Goal: Information Seeking & Learning: Find specific fact

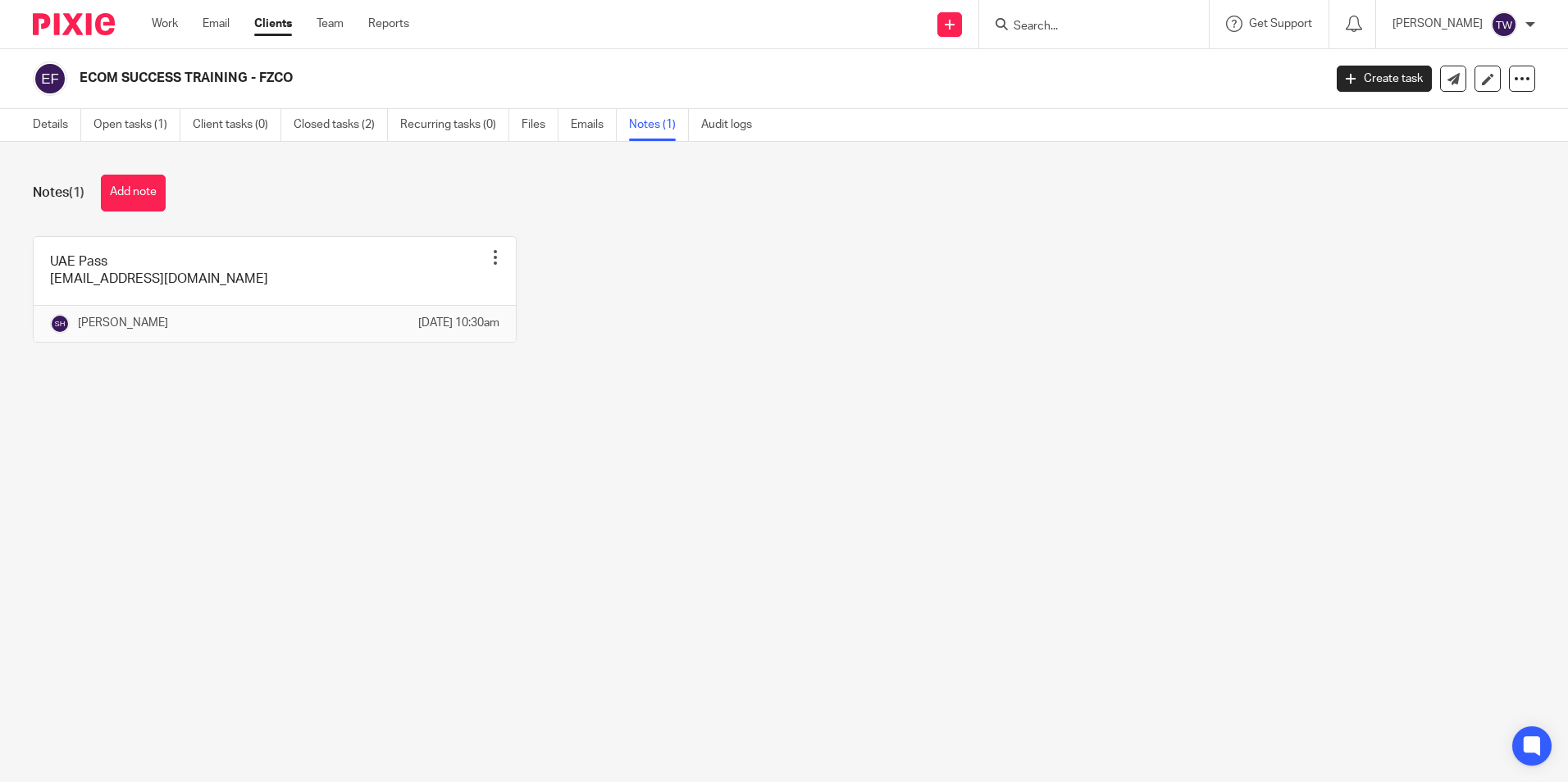
click at [1104, 32] on input "Search" at bounding box center [1086, 27] width 148 height 15
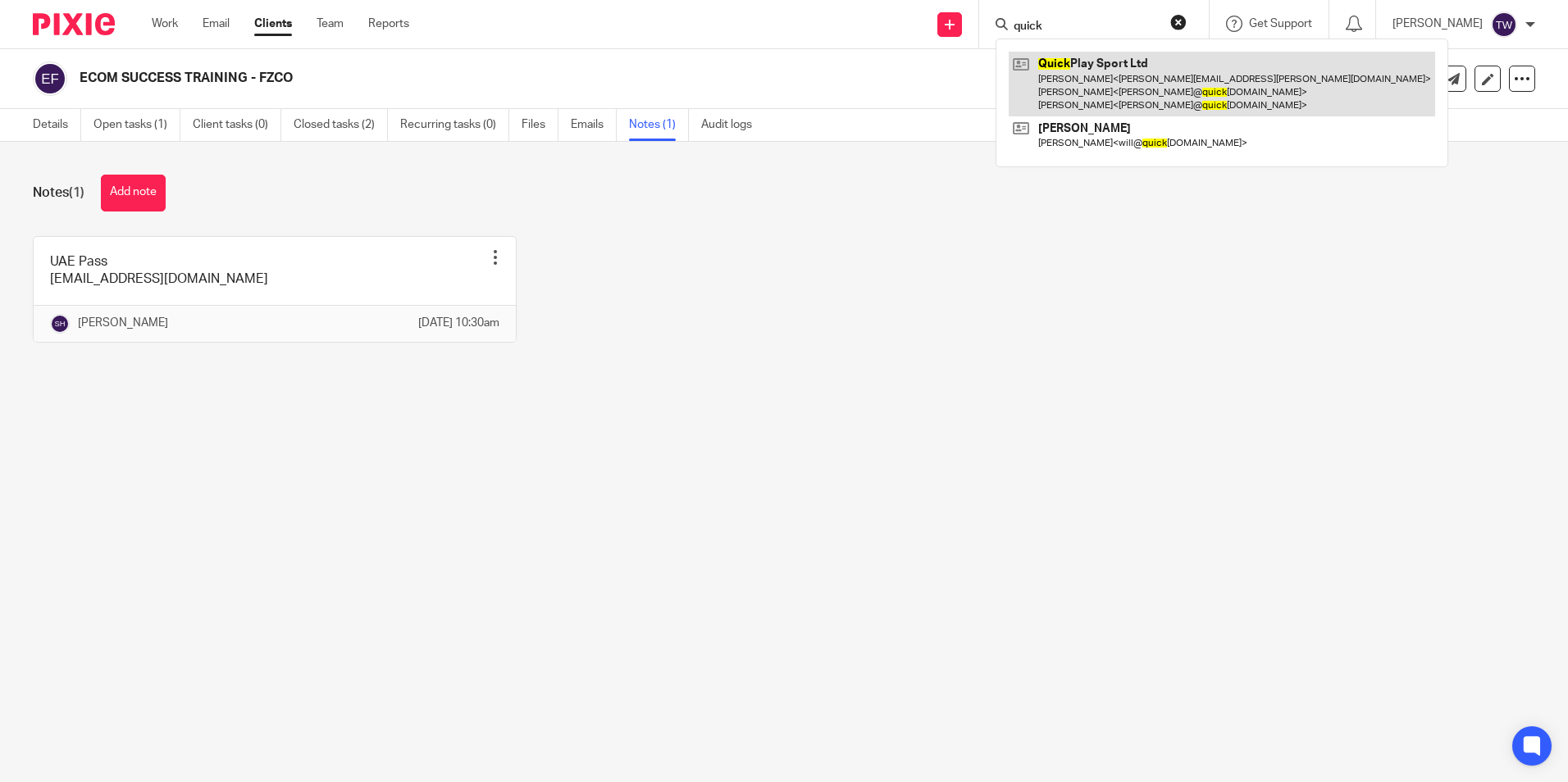
type input "quick"
click at [1123, 63] on link at bounding box center [1222, 84] width 426 height 65
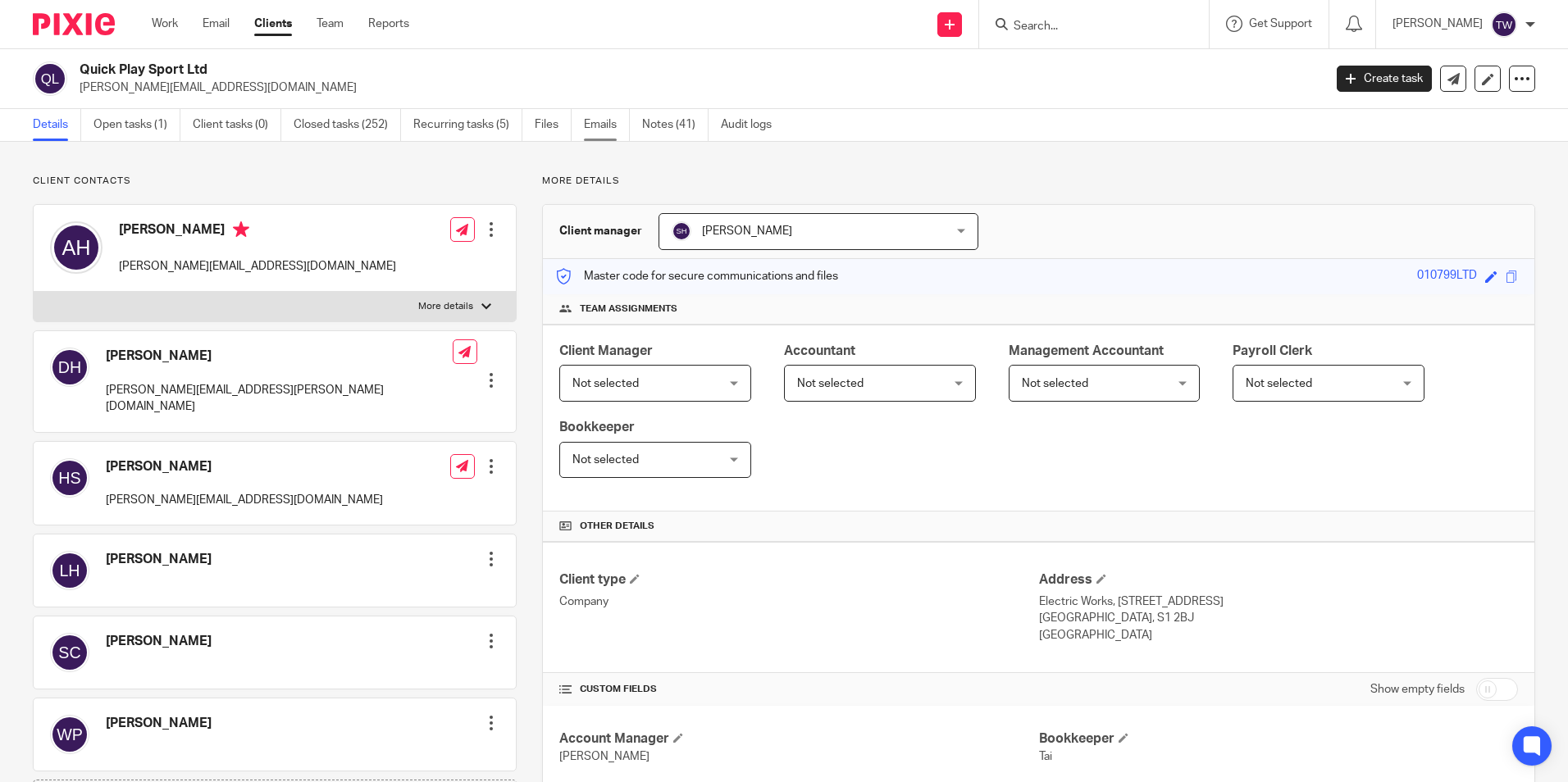
click at [589, 122] on link "Emails" at bounding box center [607, 124] width 46 height 32
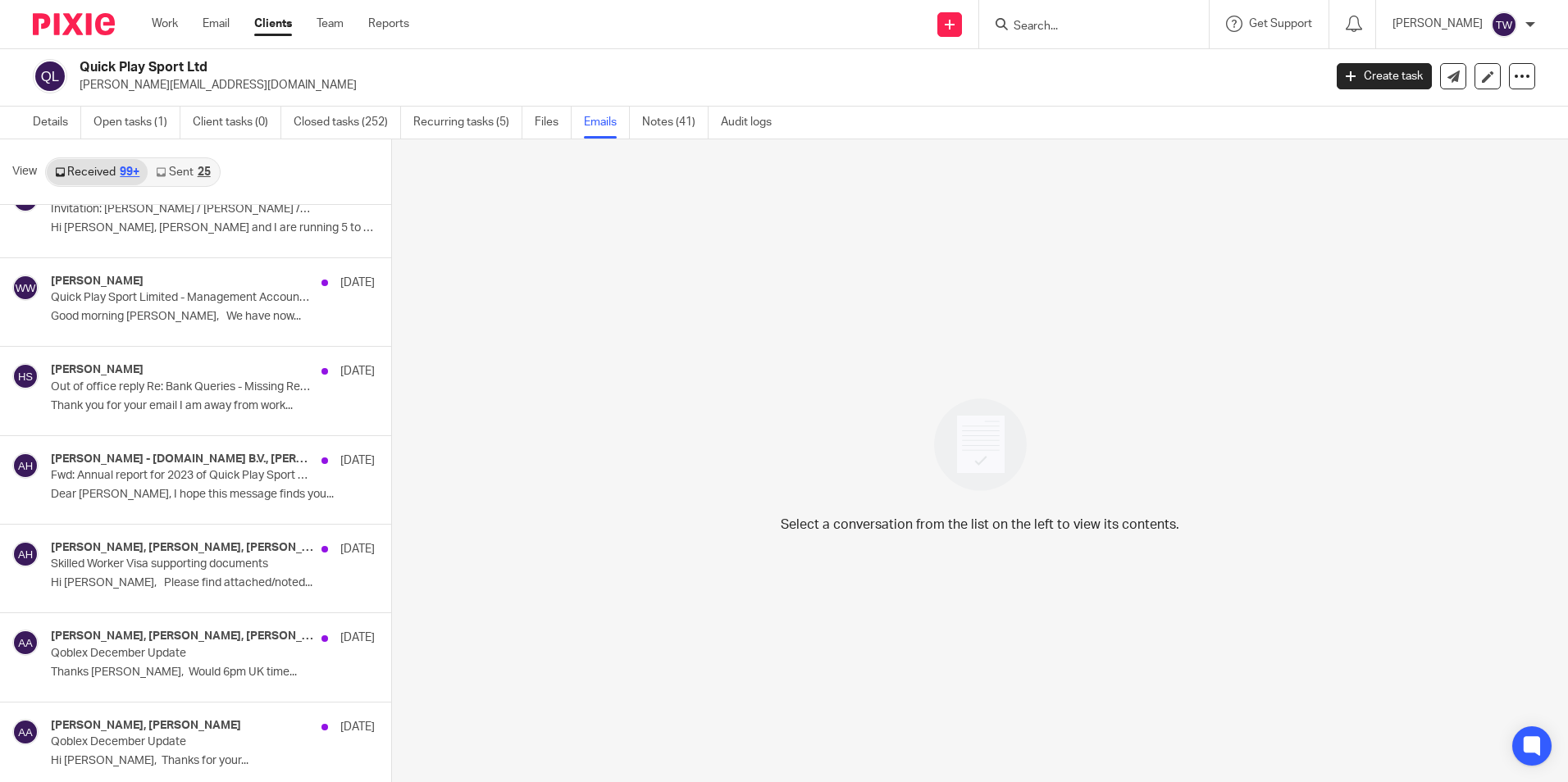
scroll to position [22507, 0]
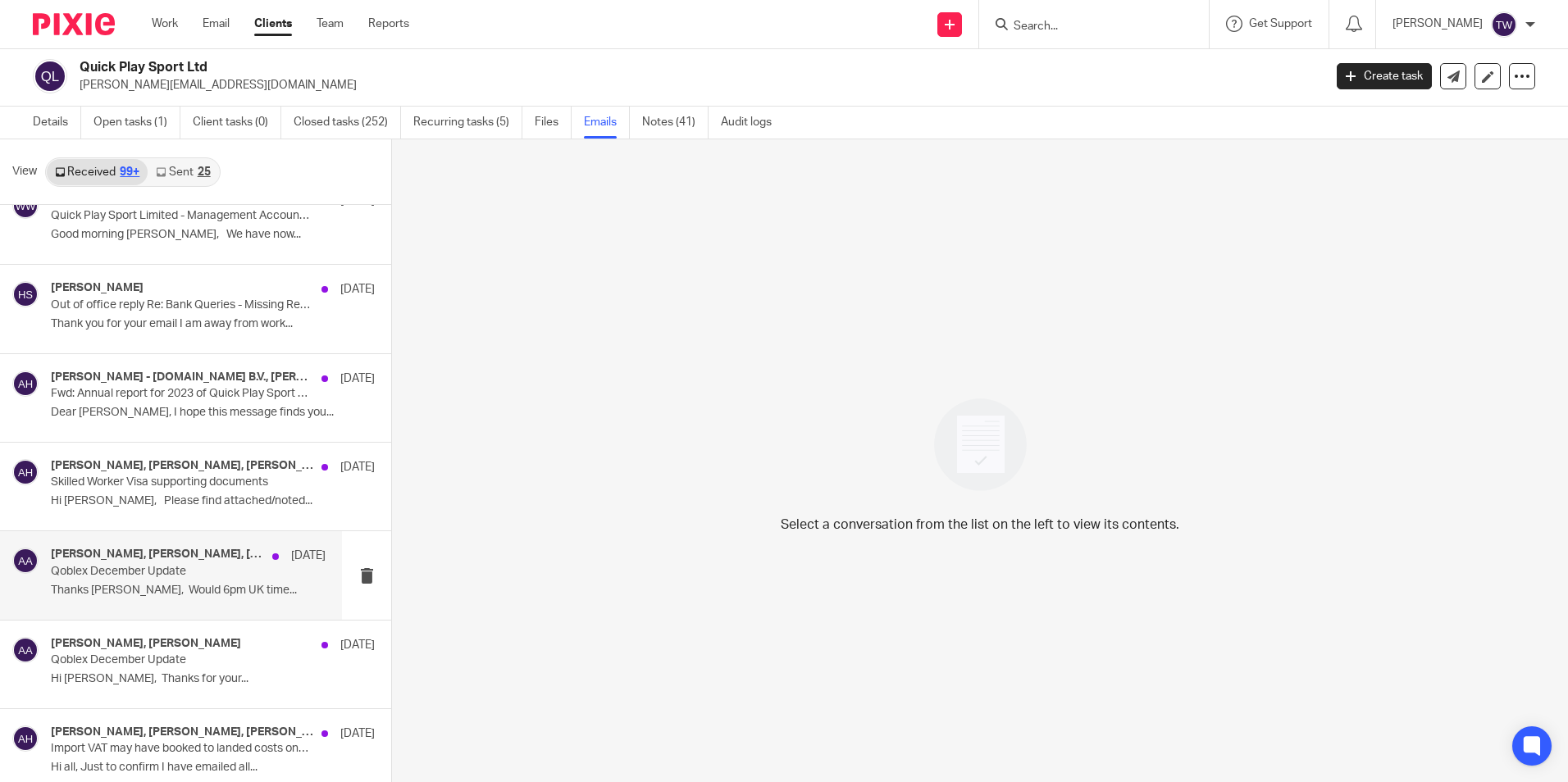
click at [194, 562] on h4 "[PERSON_NAME], [PERSON_NAME], [PERSON_NAME]" at bounding box center [157, 555] width 214 height 14
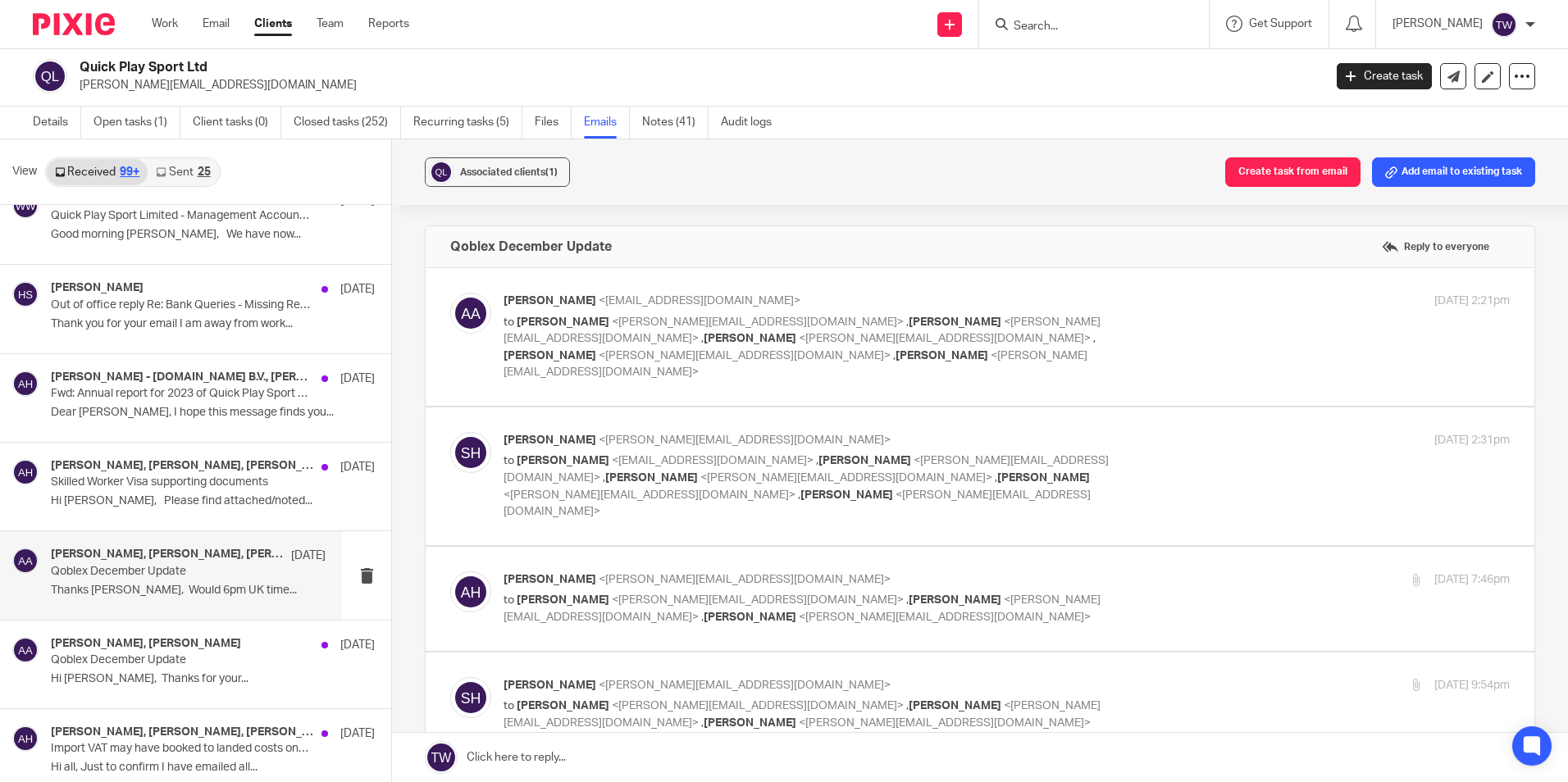
scroll to position [0, 0]
drag, startPoint x: 751, startPoint y: 346, endPoint x: 763, endPoint y: 367, distance: 24.2
click at [751, 345] on p "to [PERSON_NAME] <[PERSON_NAME][EMAIL_ADDRESS][DOMAIN_NAME]> , [PERSON_NAME] <[…" at bounding box center [839, 348] width 671 height 68
checkbox input "true"
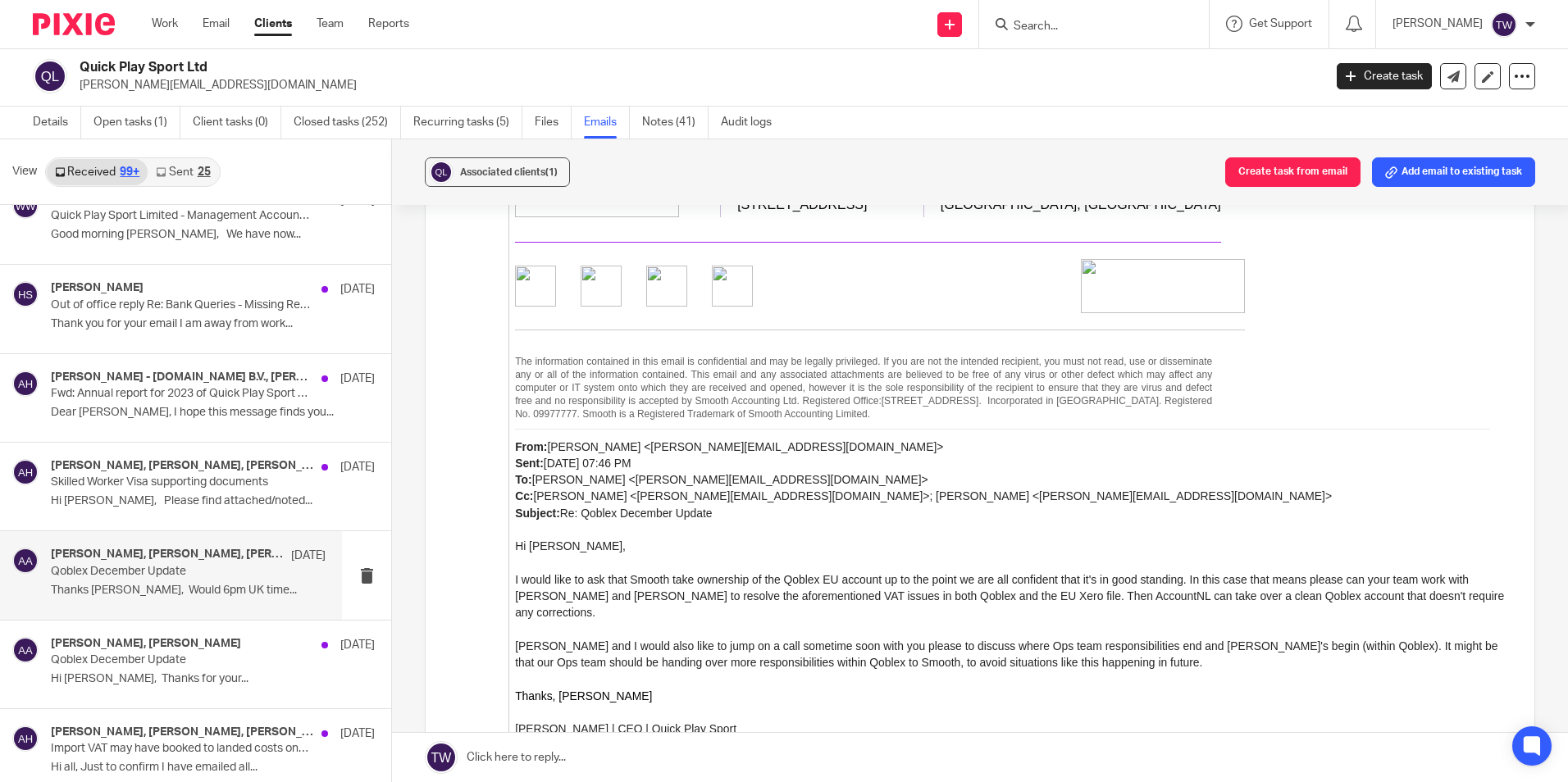
scroll to position [1722, 0]
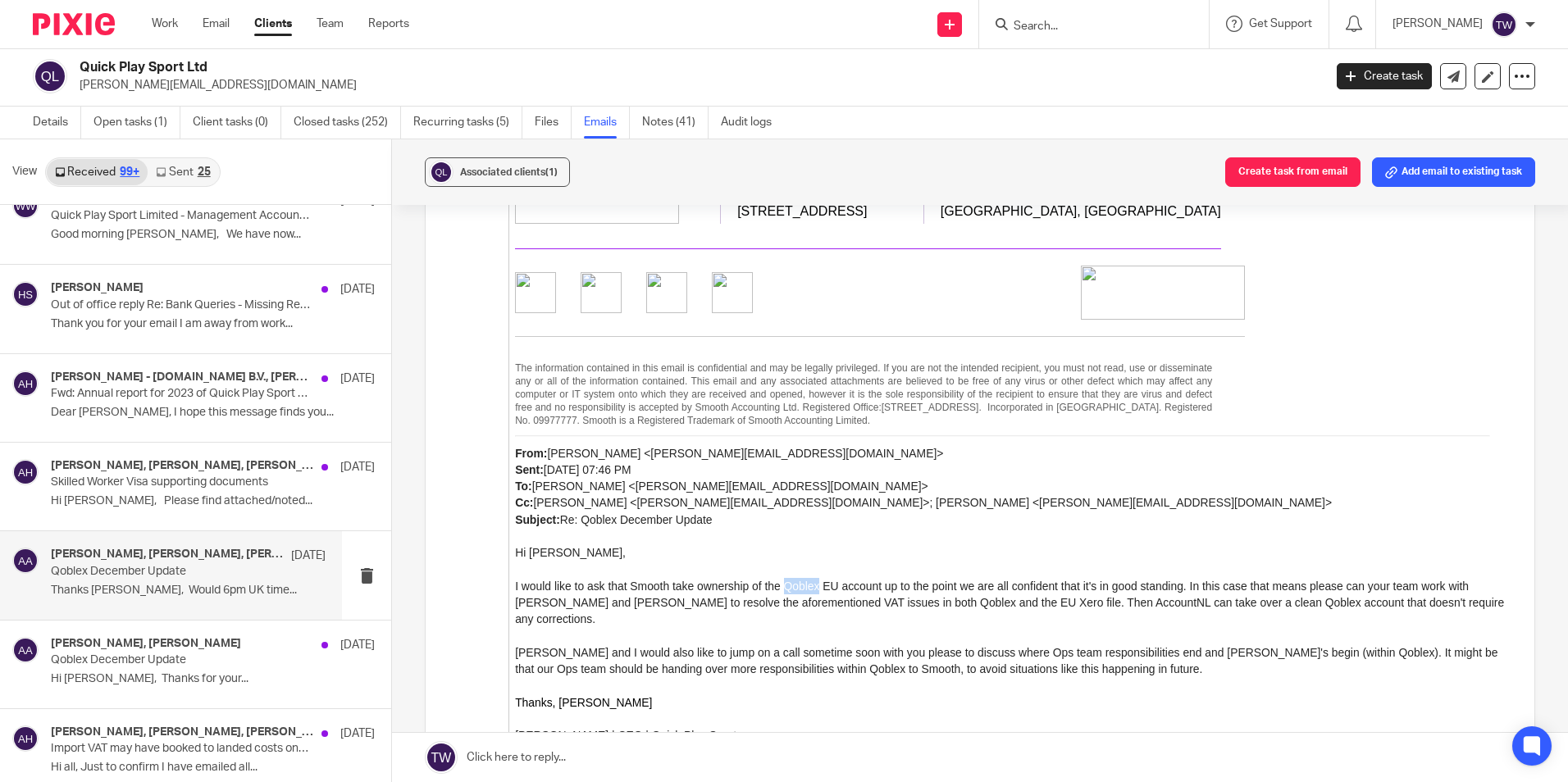
drag, startPoint x: 785, startPoint y: 585, endPoint x: 819, endPoint y: 581, distance: 34.2
click at [819, 581] on div "I would like to ask that Smooth take ownership of the Qoblex EU account up to t…" at bounding box center [1012, 603] width 995 height 50
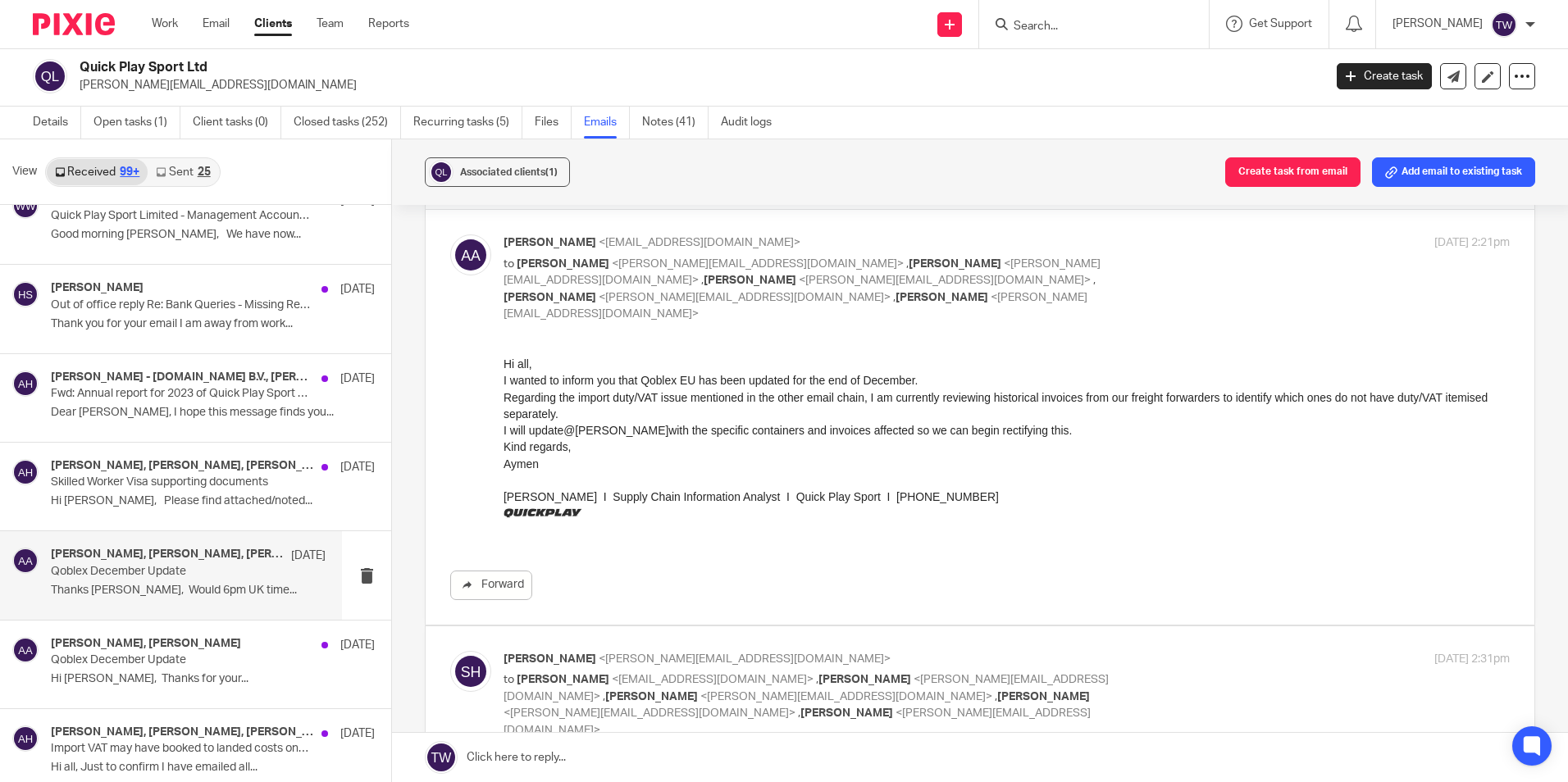
scroll to position [0, 0]
